Goal: Find specific page/section: Find specific page/section

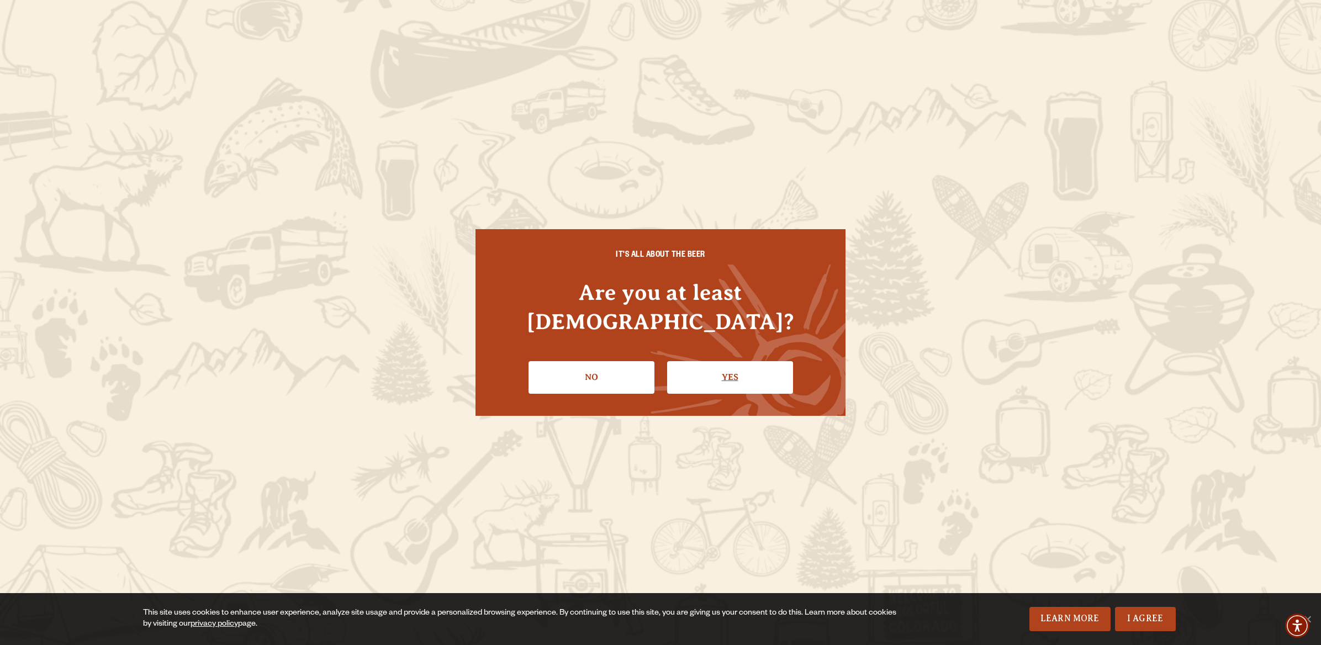
click at [725, 362] on link "Yes" at bounding box center [730, 377] width 126 height 32
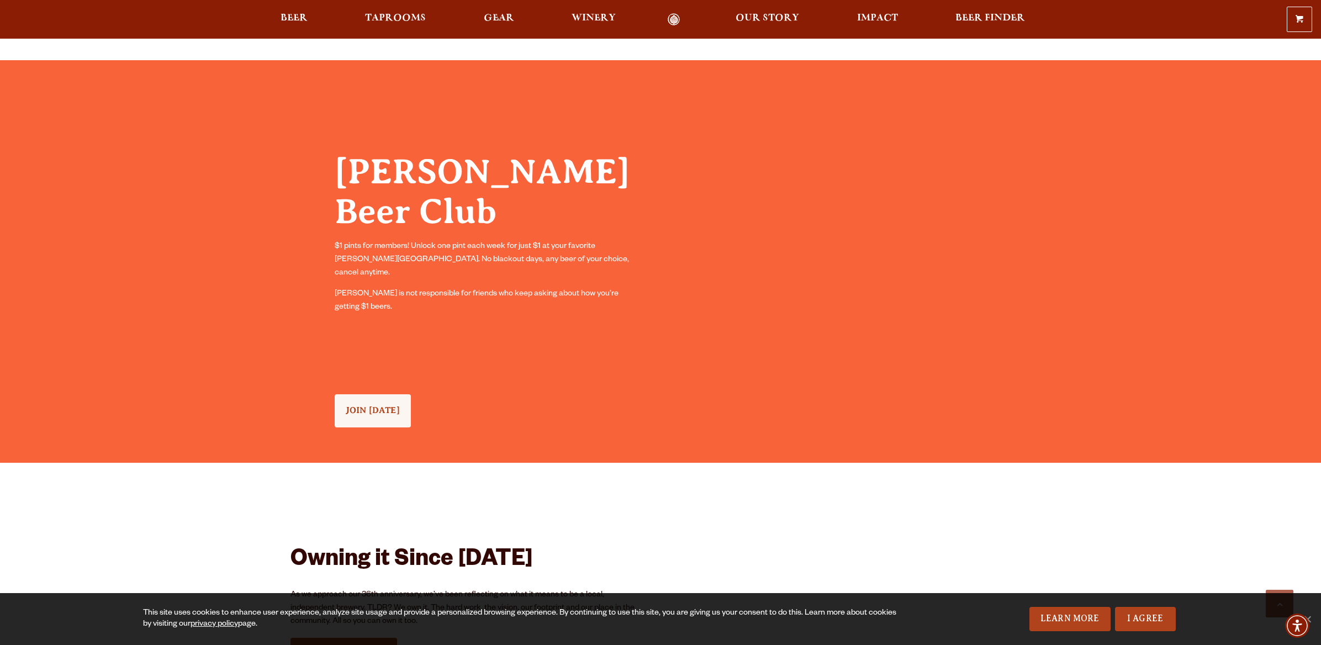
scroll to position [1138, 0]
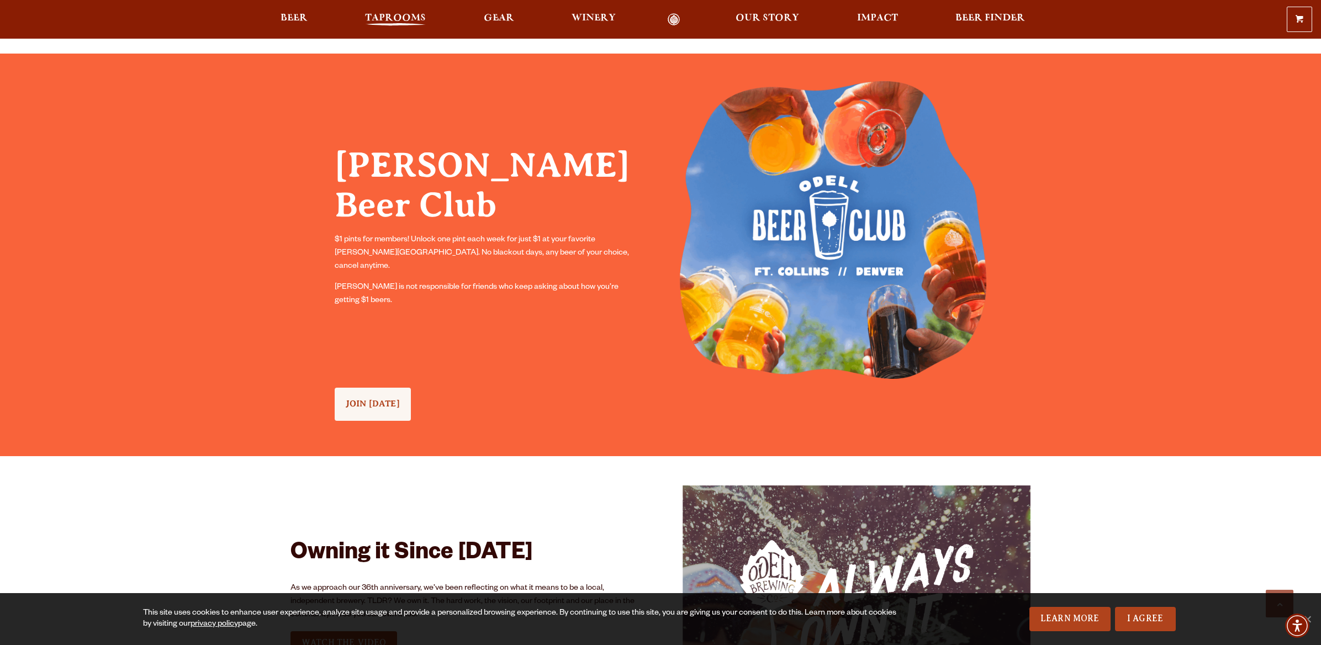
click at [378, 18] on span "Taprooms" at bounding box center [395, 18] width 61 height 9
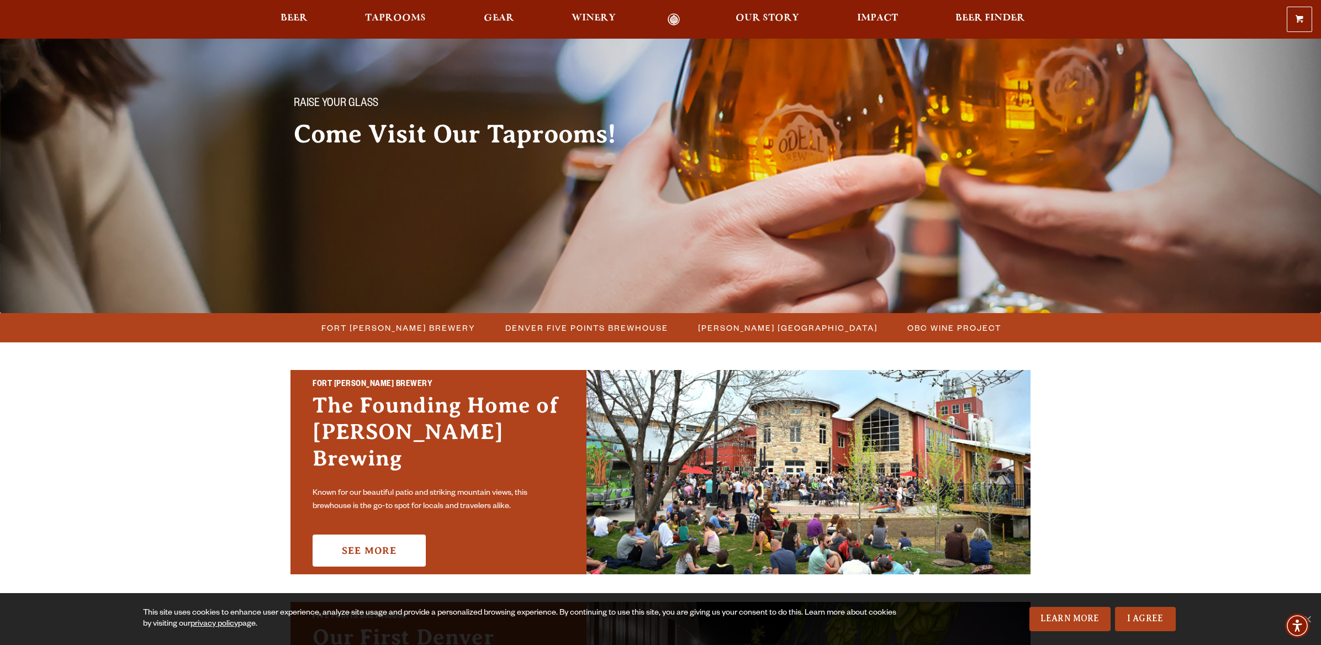
scroll to position [45, 0]
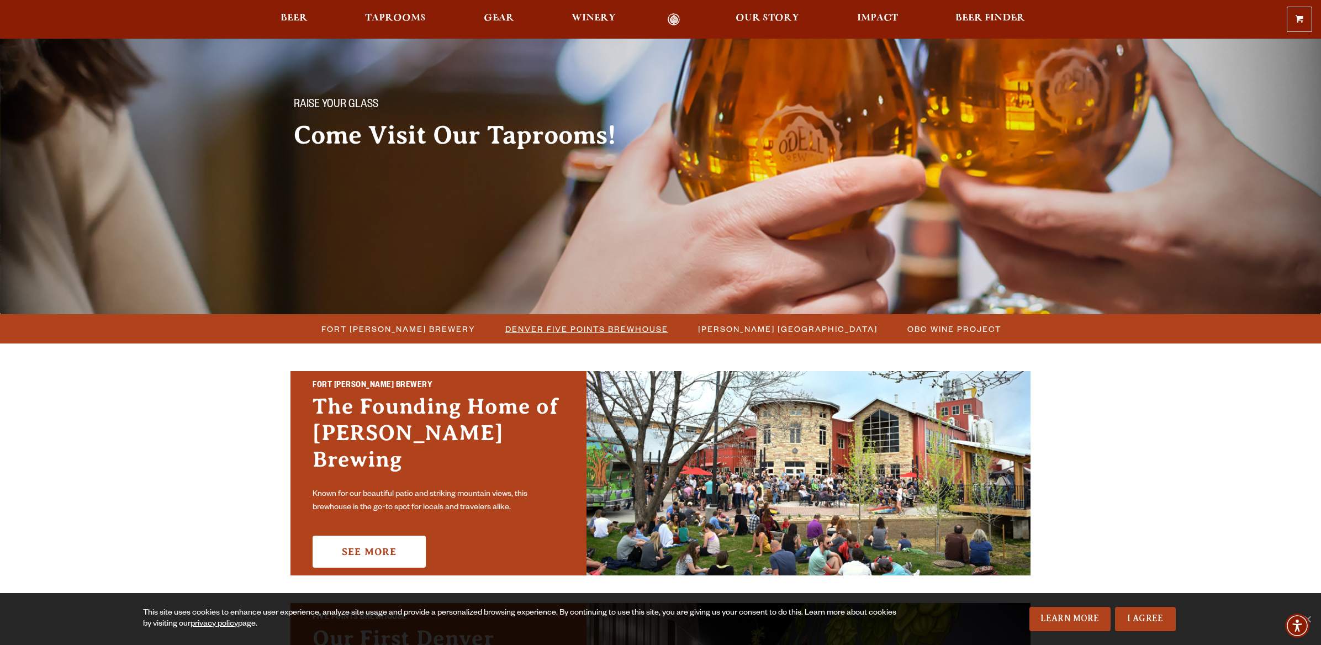
click at [569, 326] on span "Denver Five Points Brewhouse" at bounding box center [586, 329] width 163 height 16
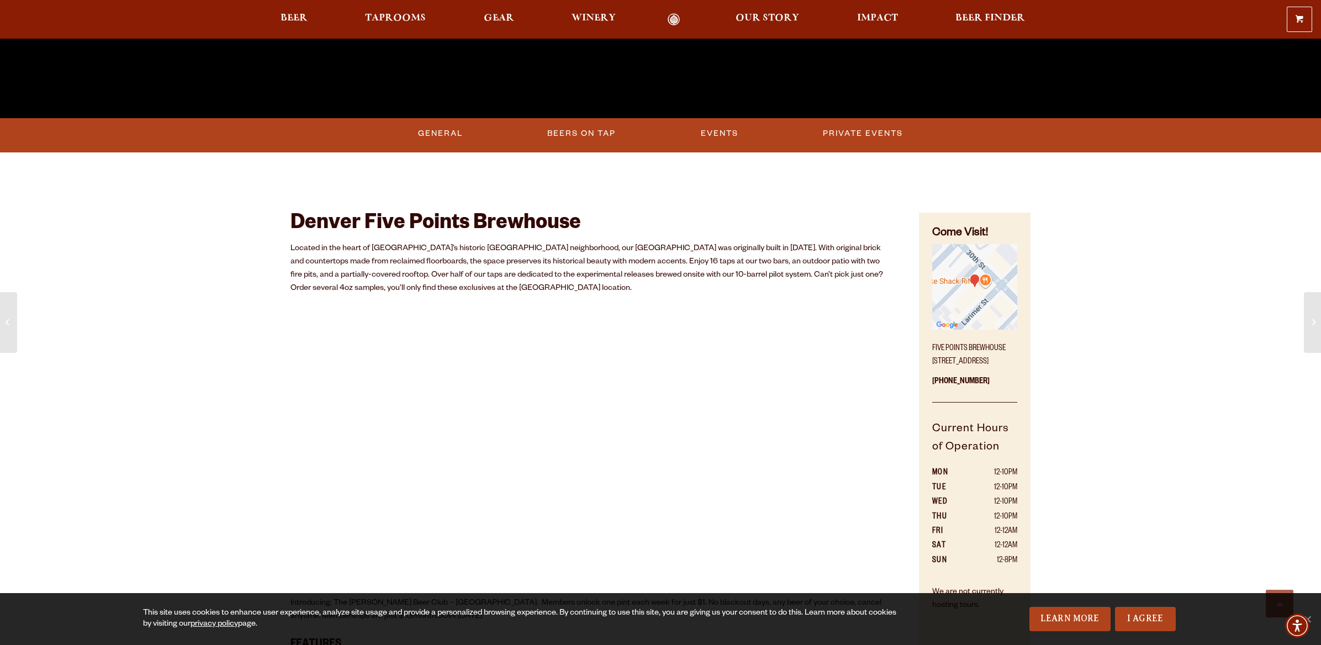
scroll to position [452, 0]
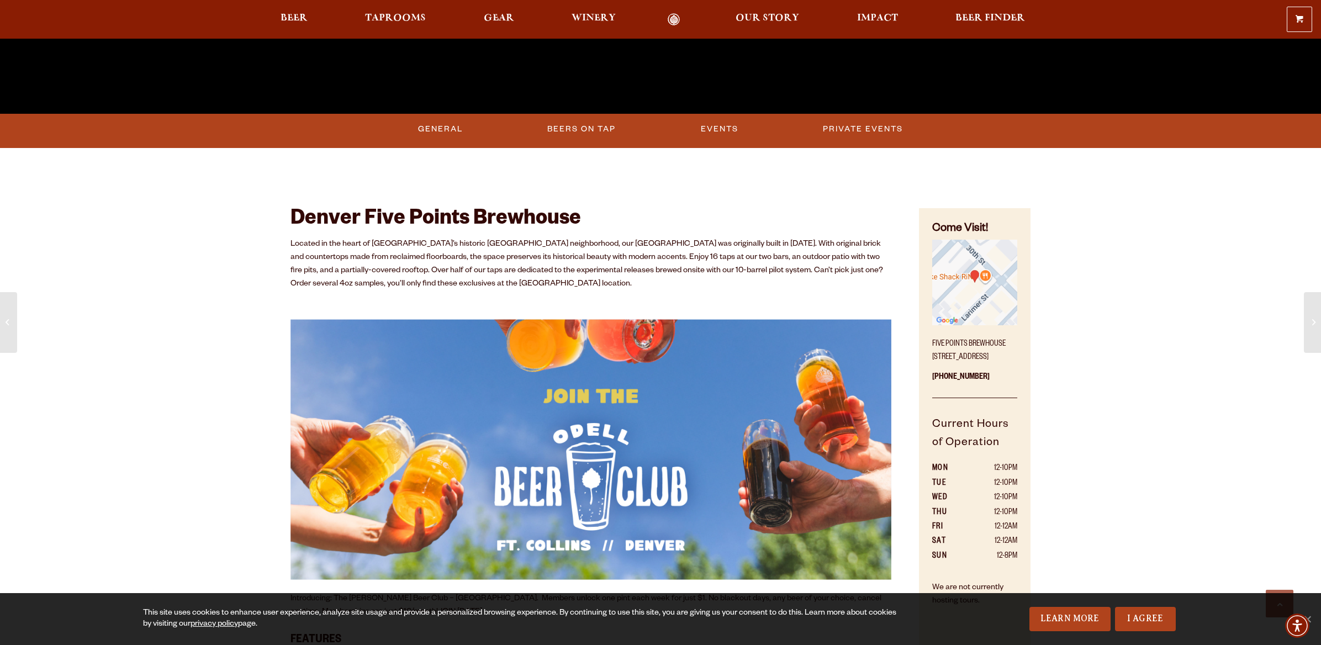
drag, startPoint x: 931, startPoint y: 358, endPoint x: 982, endPoint y: 354, distance: 50.9
click at [982, 354] on p "Five Points Brewhouse [STREET_ADDRESS]" at bounding box center [974, 347] width 85 height 33
copy p "[STREET_ADDRESS]"
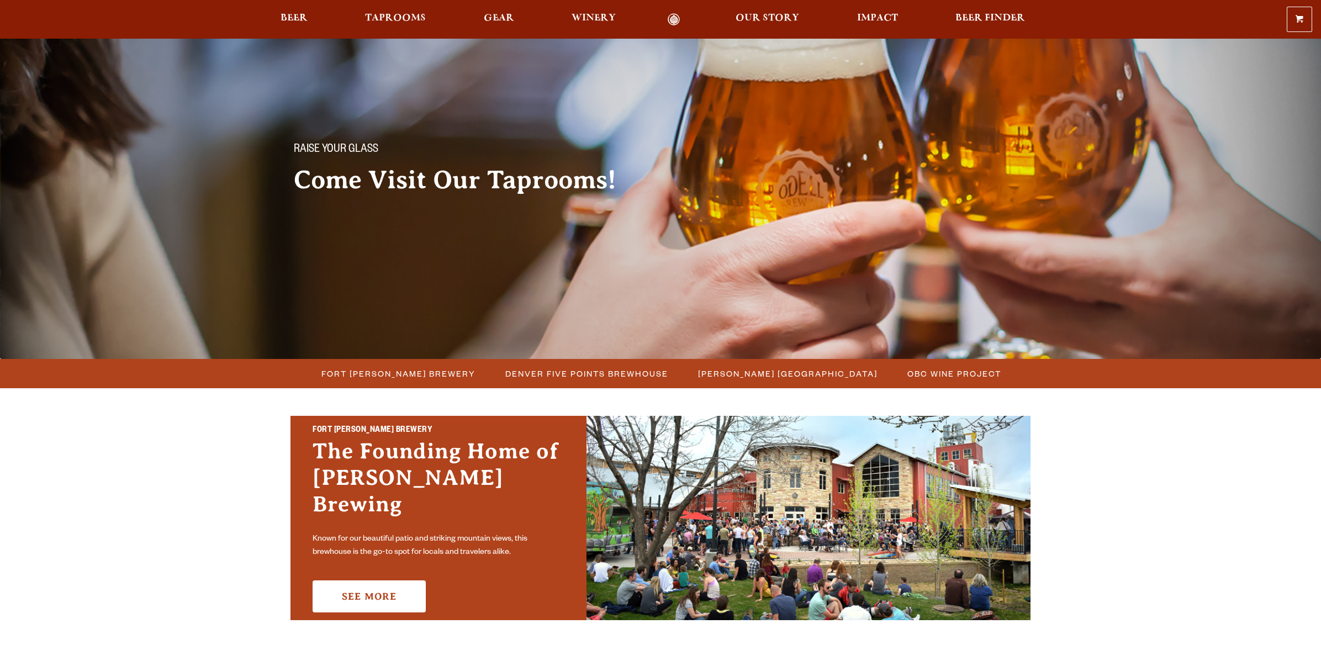
scroll to position [45, 0]
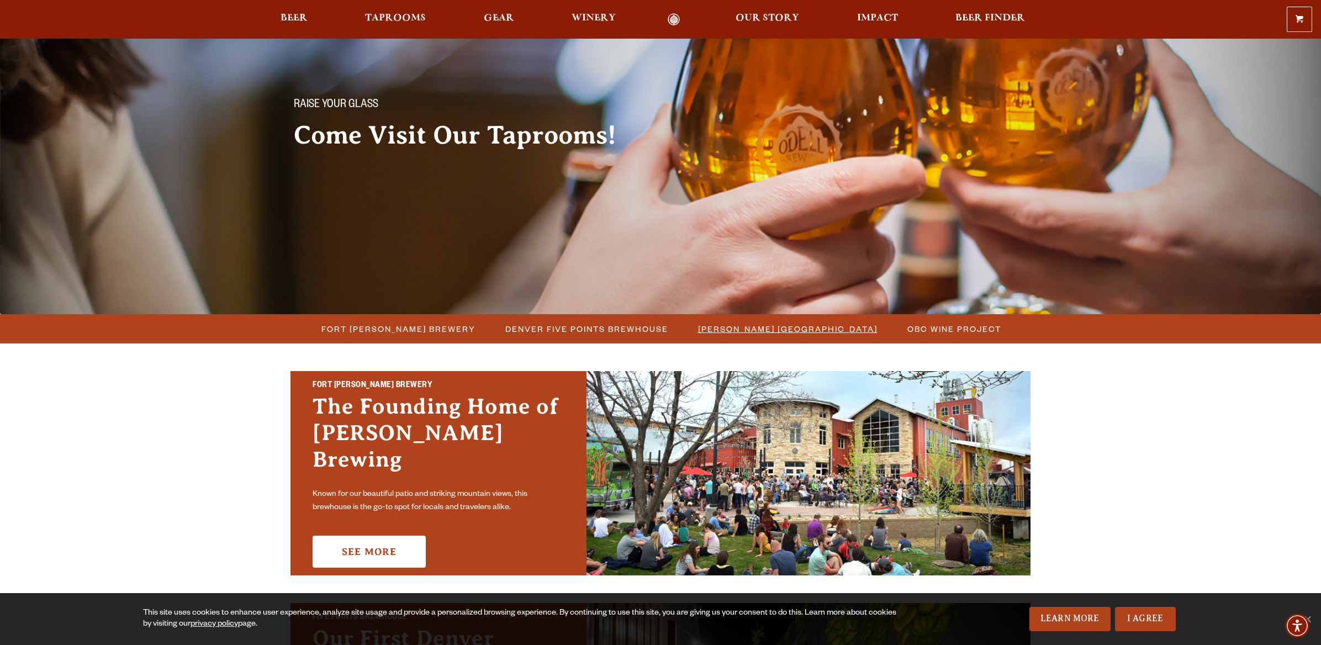
click at [797, 330] on span "[PERSON_NAME] [GEOGRAPHIC_DATA]" at bounding box center [787, 329] width 179 height 16
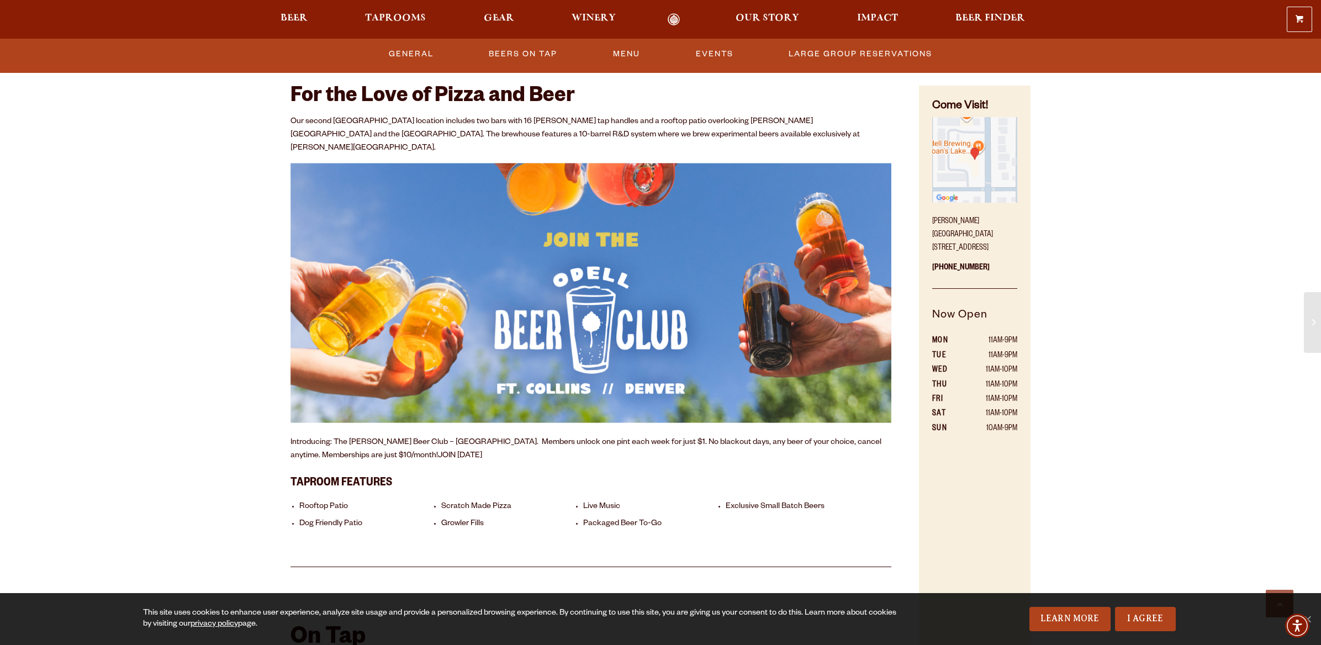
scroll to position [616, 0]
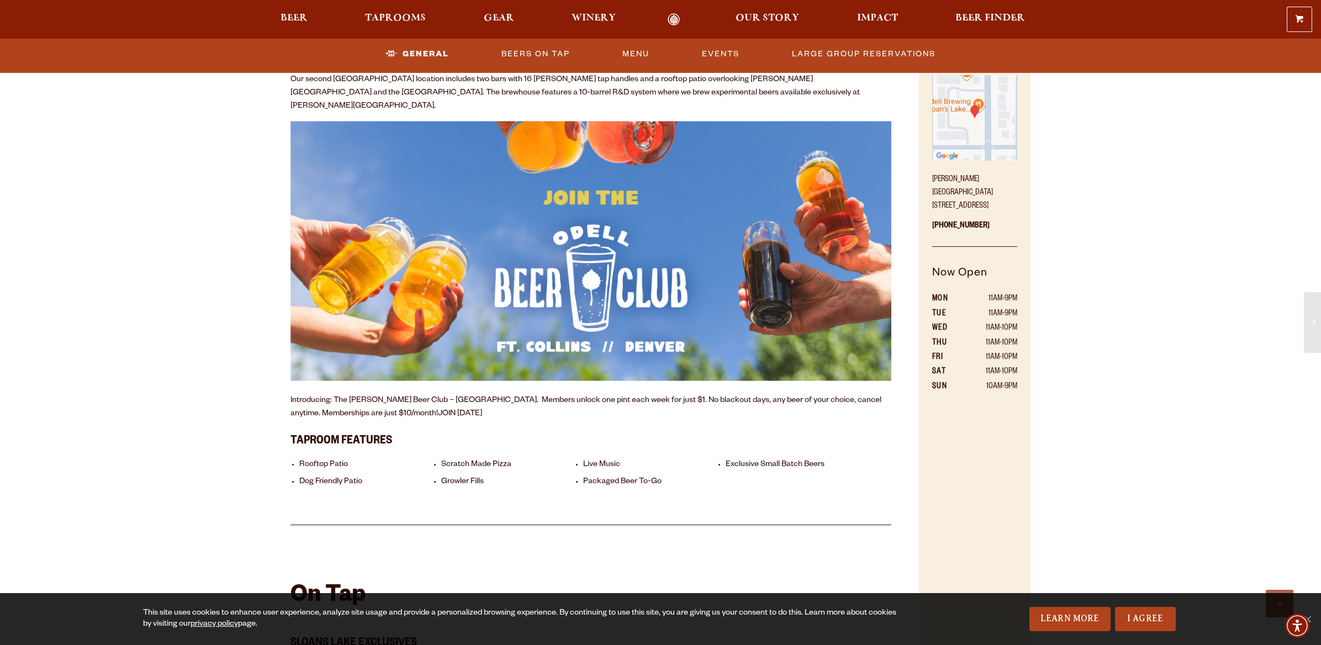
drag, startPoint x: 974, startPoint y: 193, endPoint x: 927, endPoint y: 192, distance: 47.5
click at [927, 192] on div "Come Visit! Sloan’s Lake Brewhouse 1625 Perry St. Denver, CO 80204 303-376-3777…" at bounding box center [975, 366] width 112 height 645
copy p "1625 Perry St."
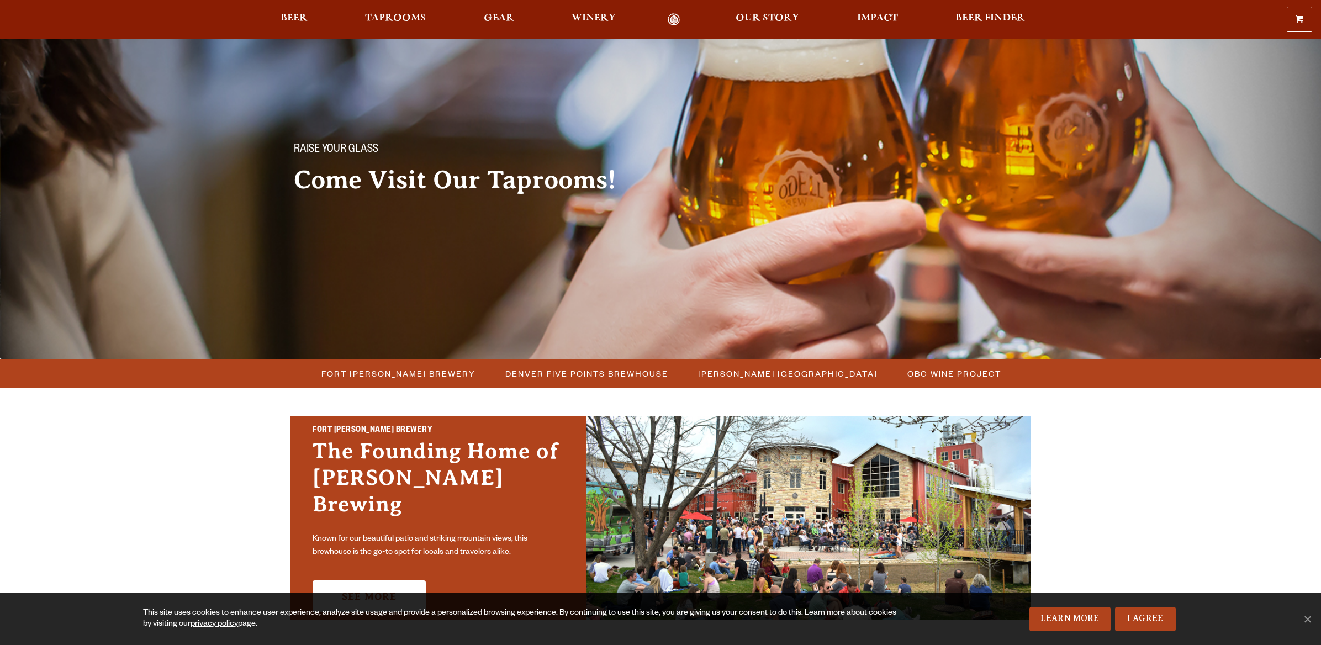
scroll to position [45, 0]
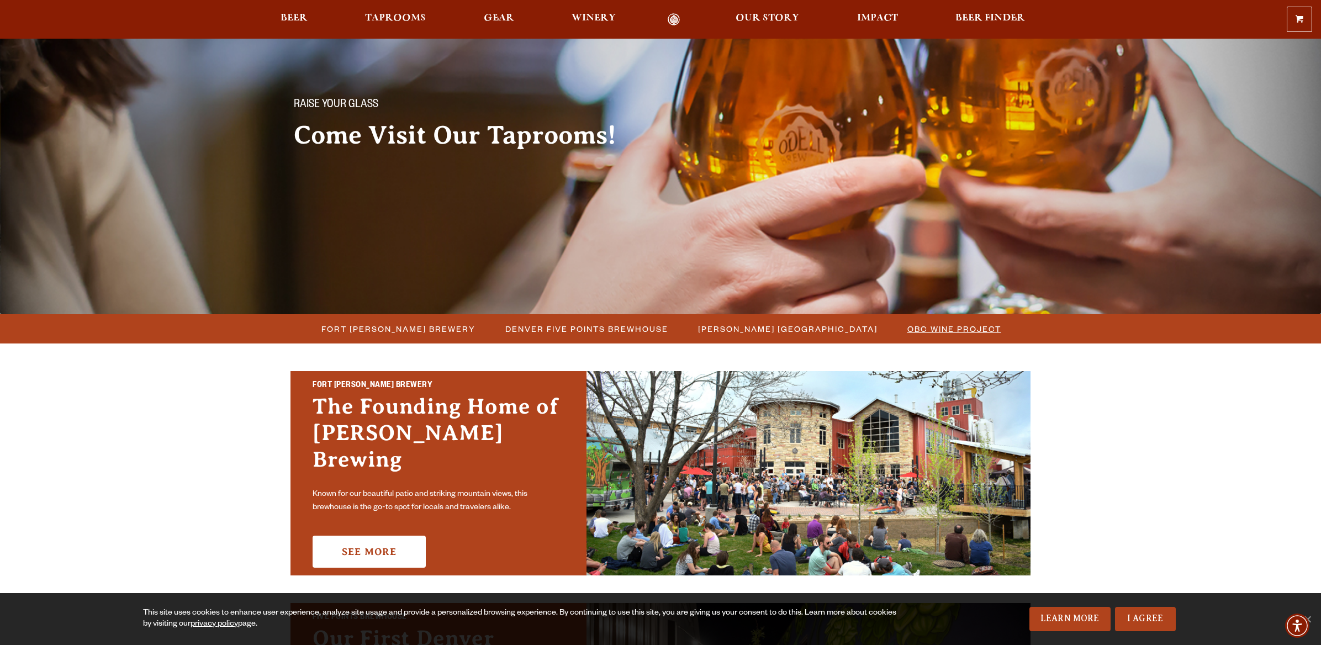
click at [946, 331] on span "OBC Wine Project" at bounding box center [954, 329] width 94 height 16
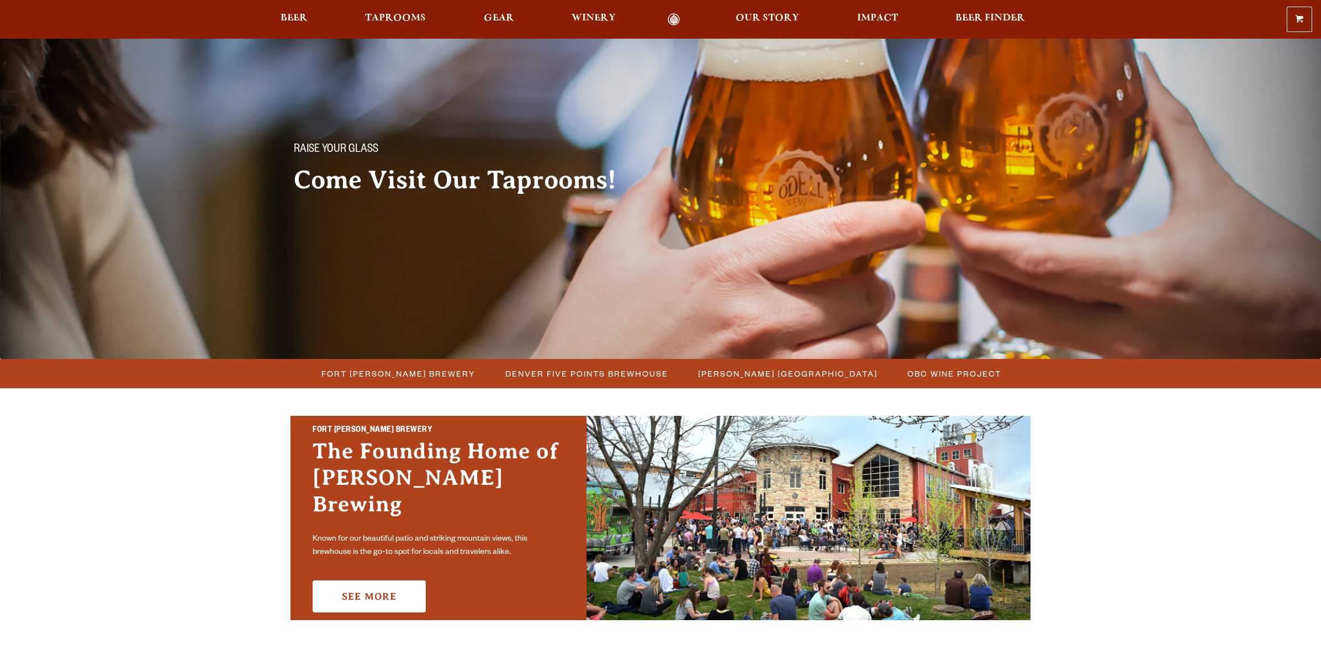
scroll to position [45, 0]
